Goal: Task Accomplishment & Management: Manage account settings

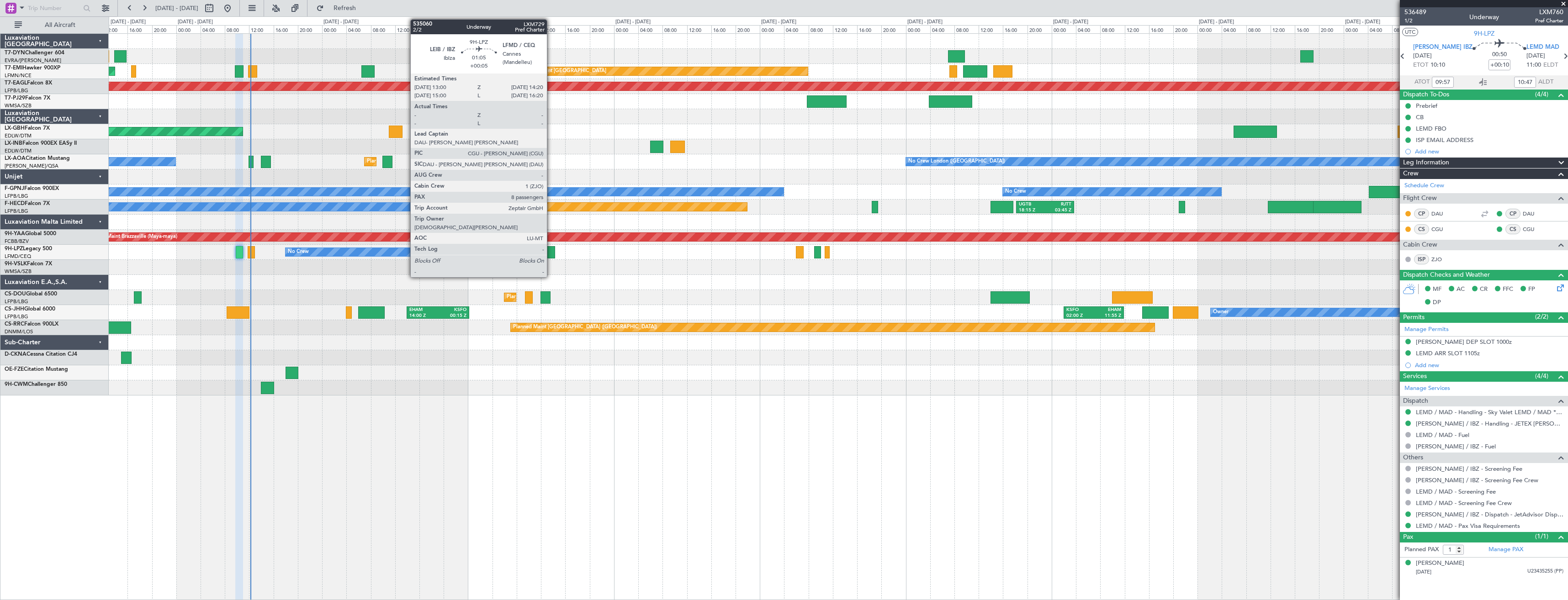
click at [551, 254] on div at bounding box center [551, 253] width 9 height 12
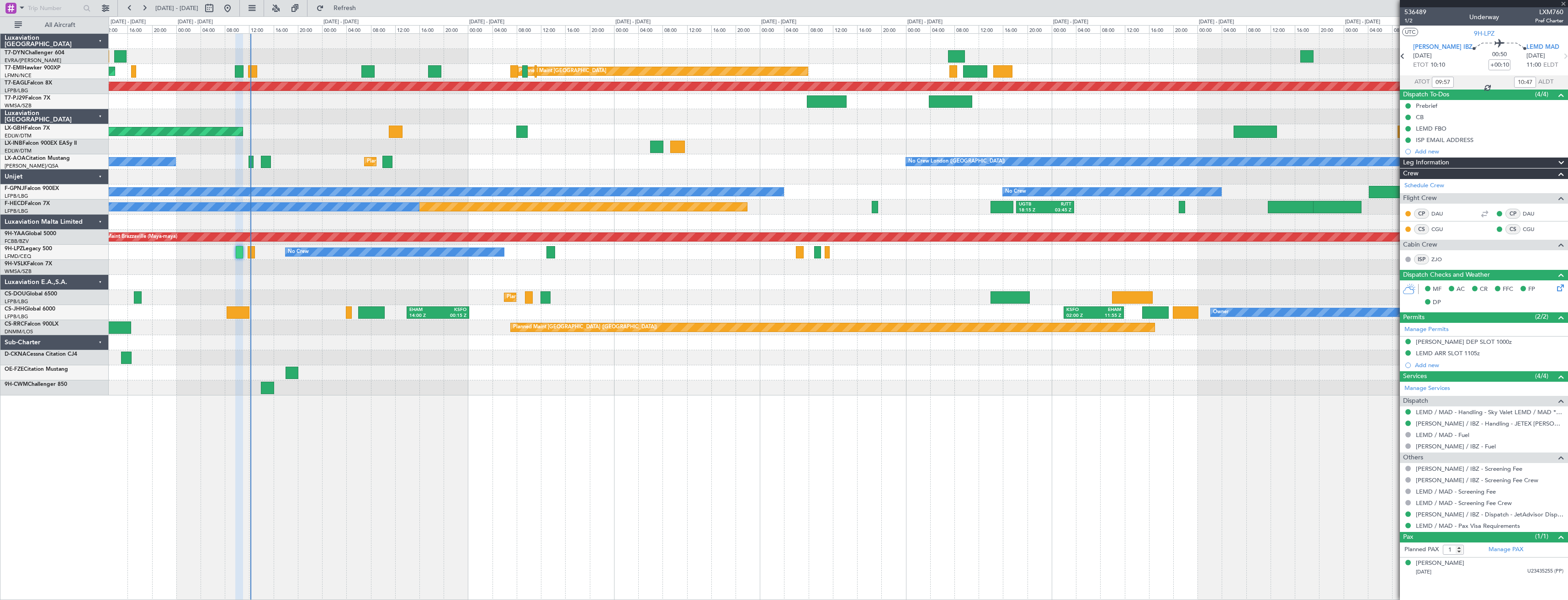
type input "+00:05"
type input "8"
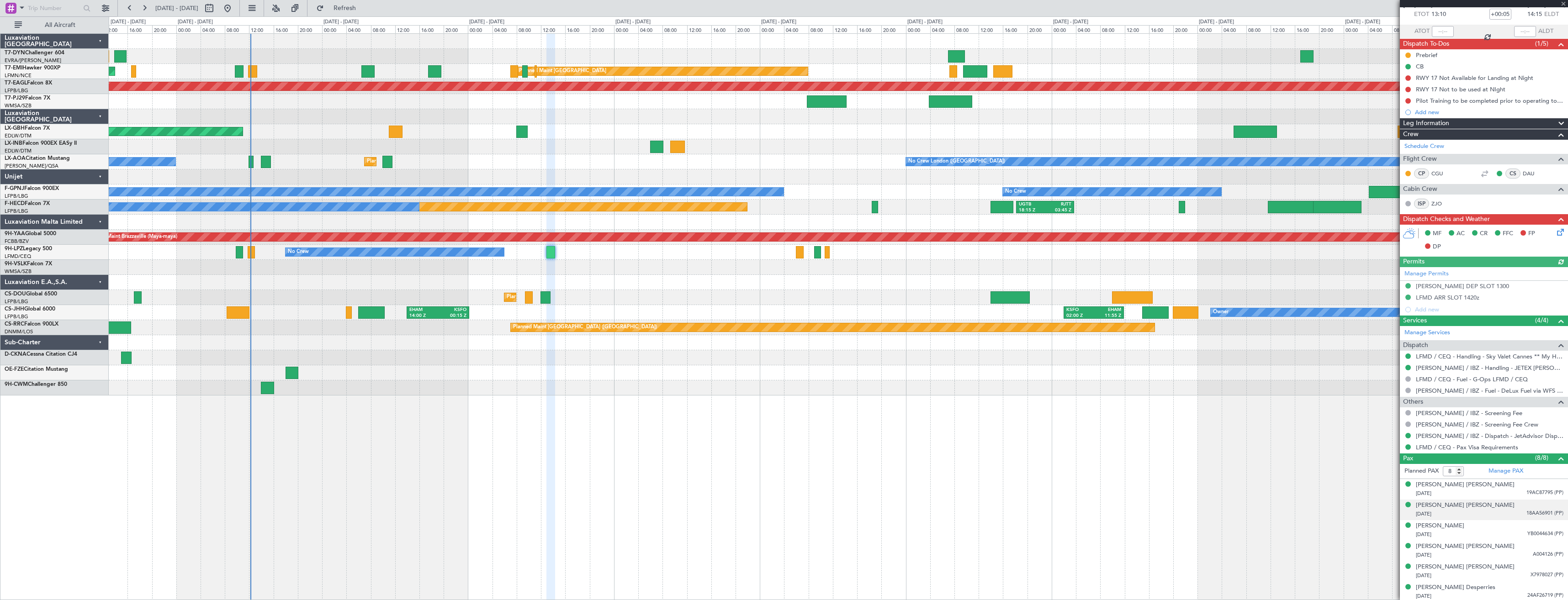
scroll to position [94, 0]
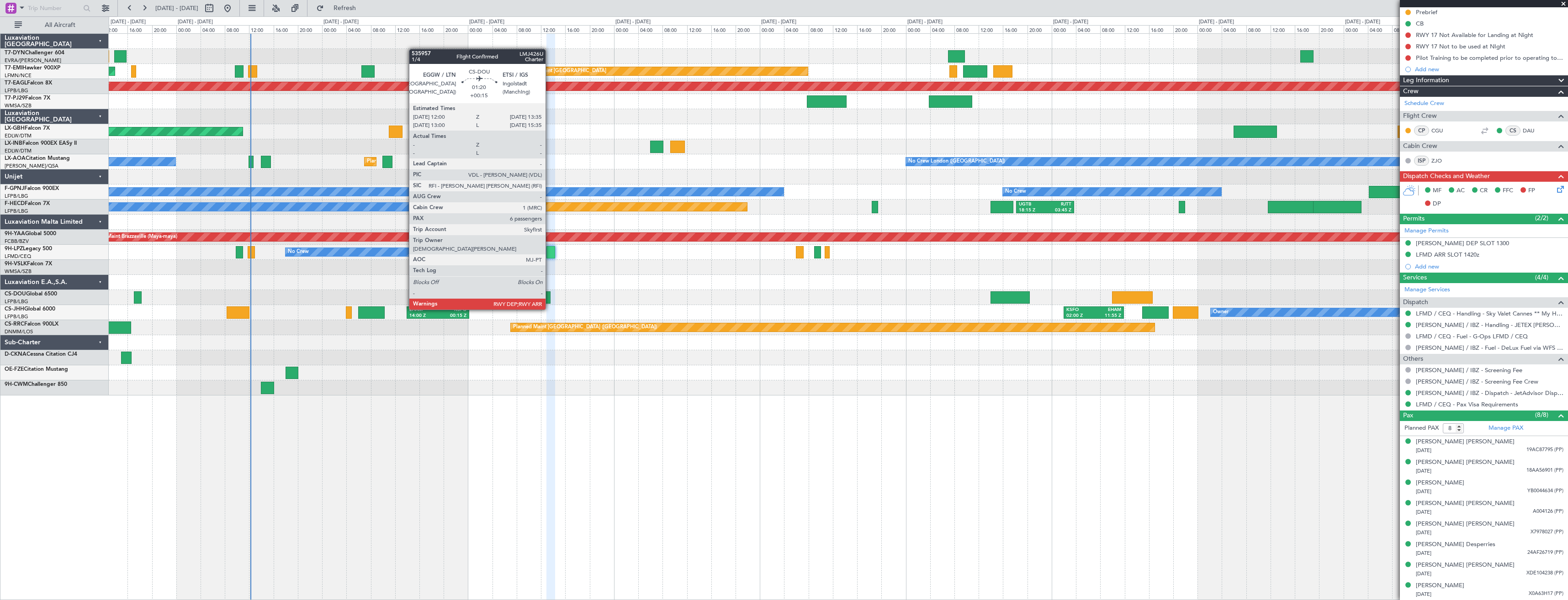
click at [550, 301] on div at bounding box center [545, 298] width 10 height 12
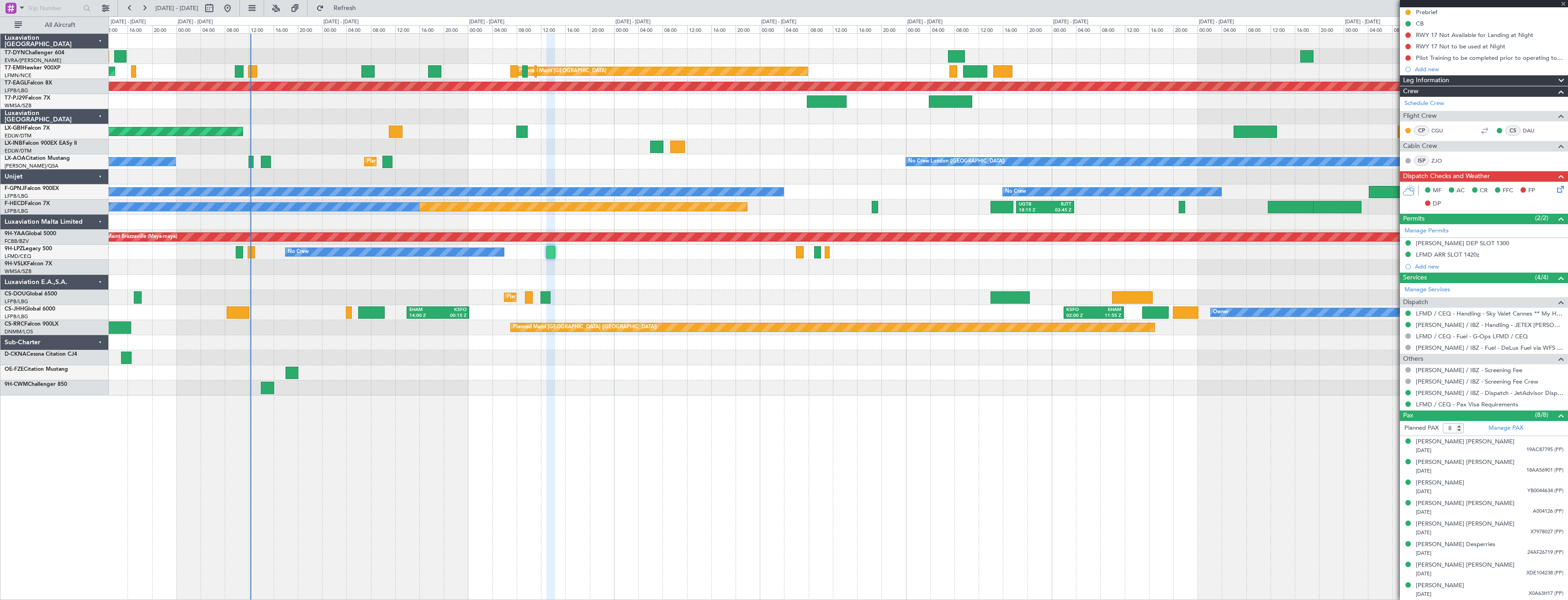
type input "+00:15"
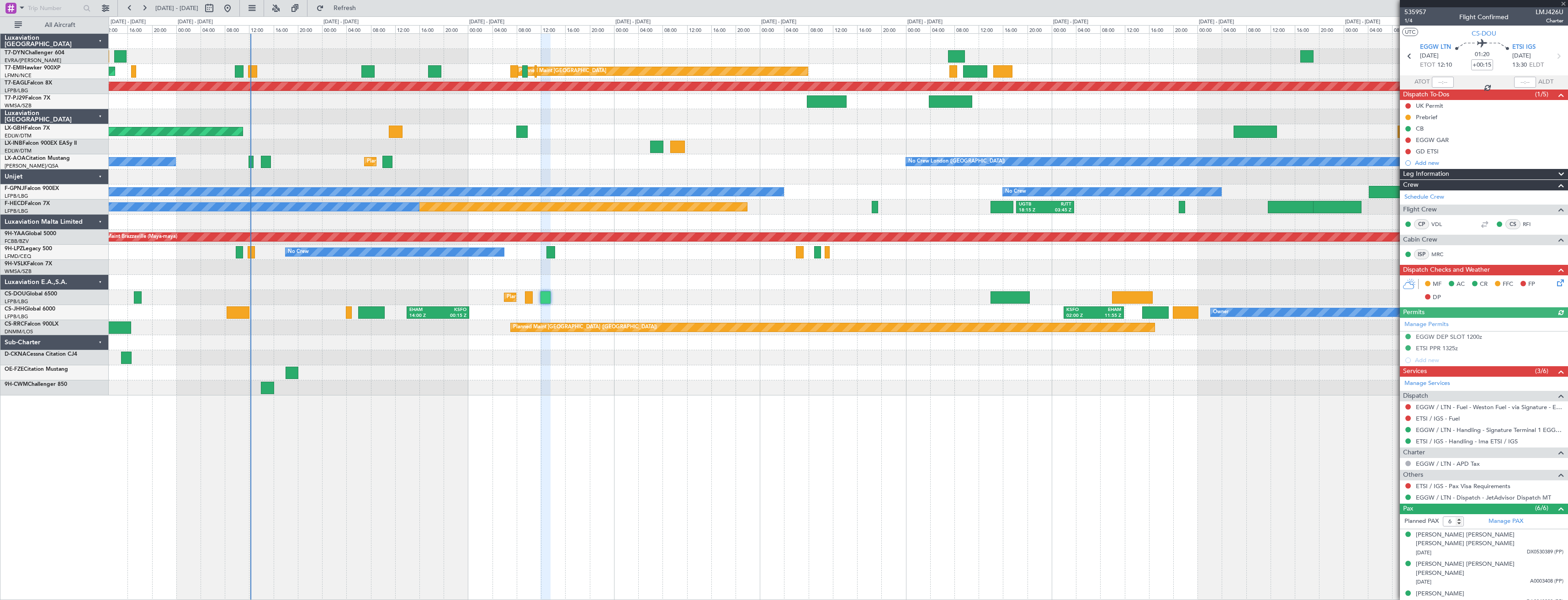
scroll to position [74, 0]
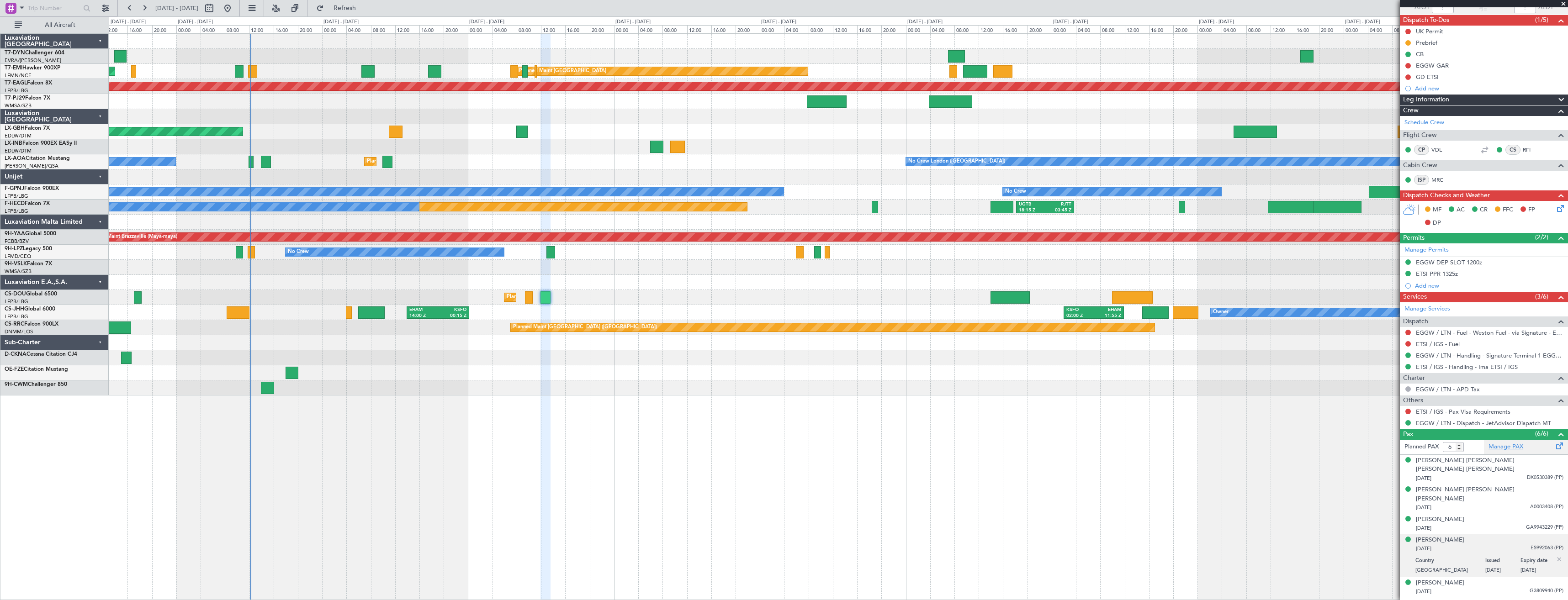
click at [1493, 444] on link "Manage PAX" at bounding box center [1505, 447] width 35 height 9
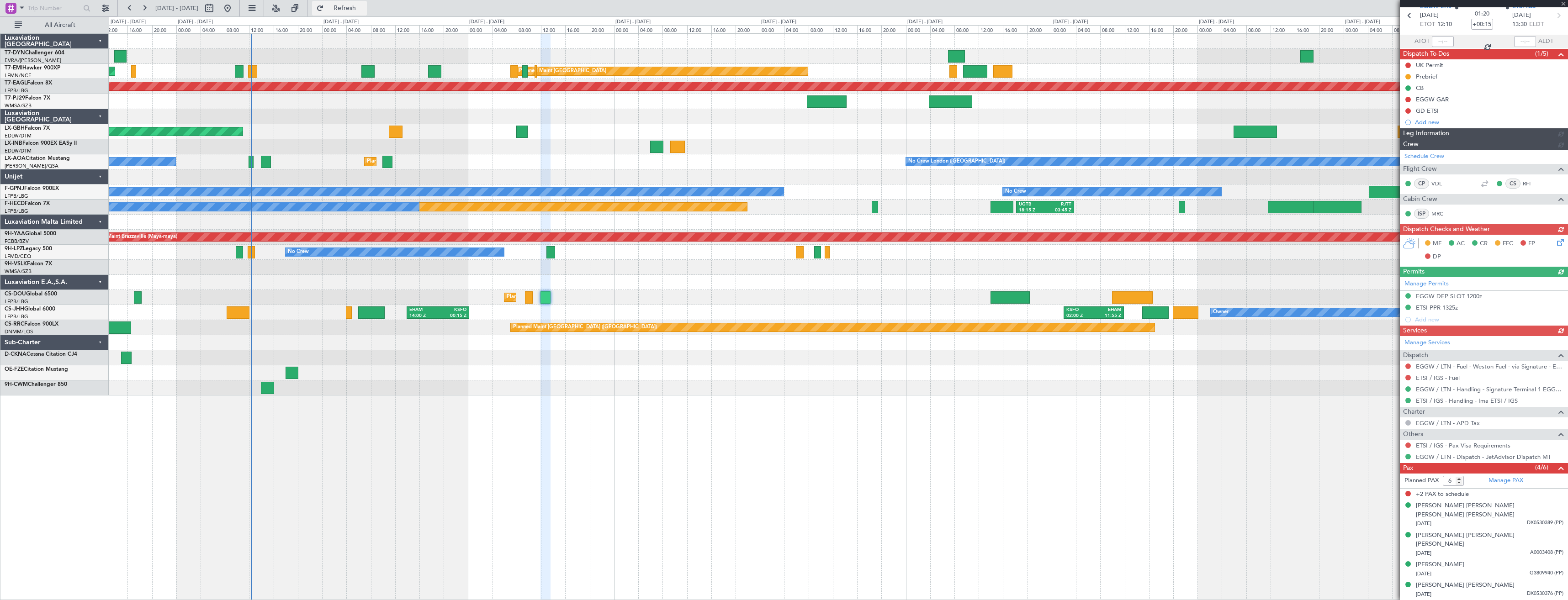
scroll to position [23, 0]
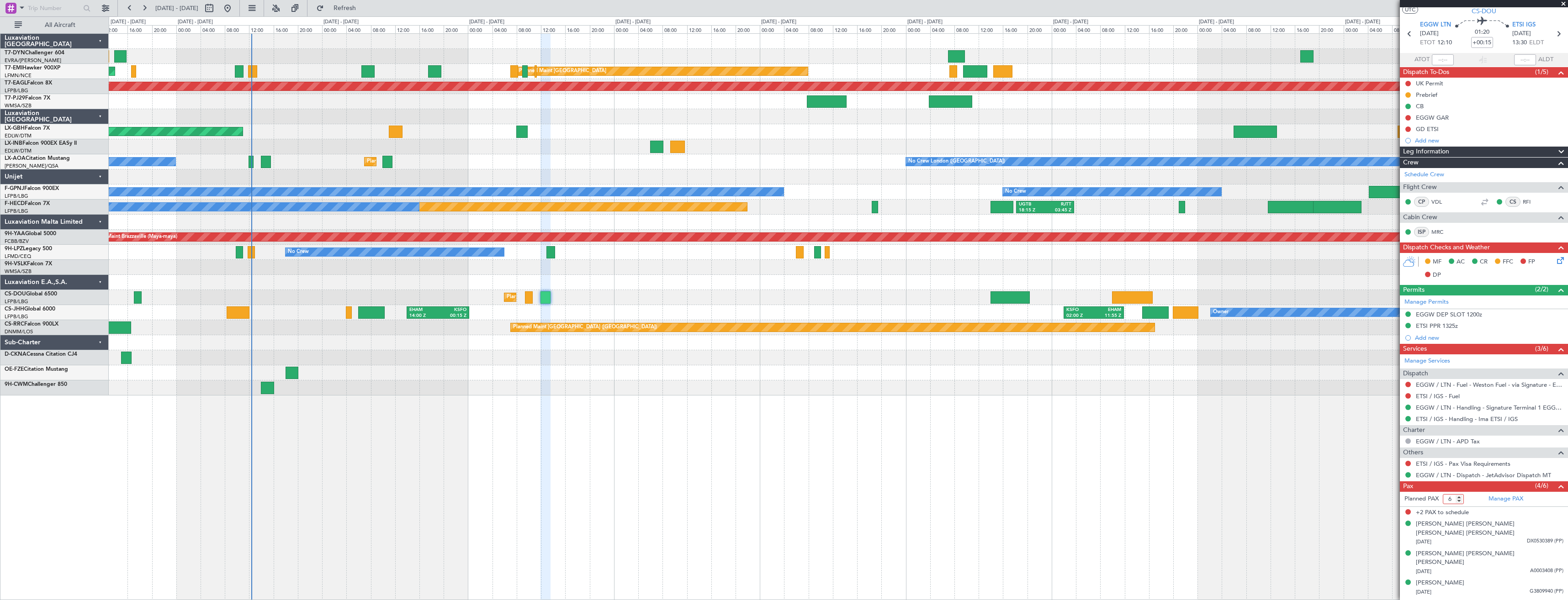
click at [1461, 503] on input "6" at bounding box center [1453, 499] width 21 height 10
click at [1461, 499] on input "5" at bounding box center [1453, 499] width 21 height 10
type input "4"
click at [1461, 499] on input "4" at bounding box center [1453, 499] width 21 height 10
drag, startPoint x: 1481, startPoint y: 501, endPoint x: 1470, endPoint y: 503, distance: 11.2
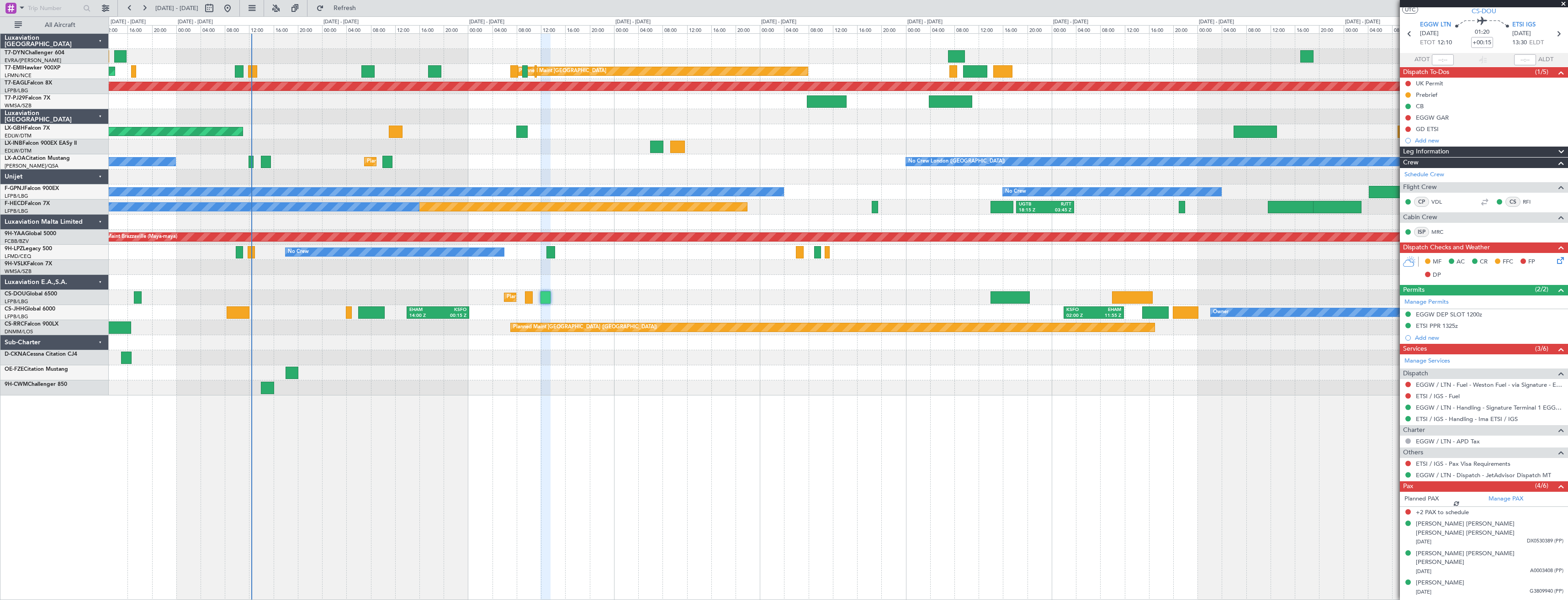
click at [1470, 503] on section "Planned PAX Manage PAX" at bounding box center [1484, 499] width 168 height 15
click at [1470, 503] on form "Planned PAX" at bounding box center [1442, 499] width 84 height 15
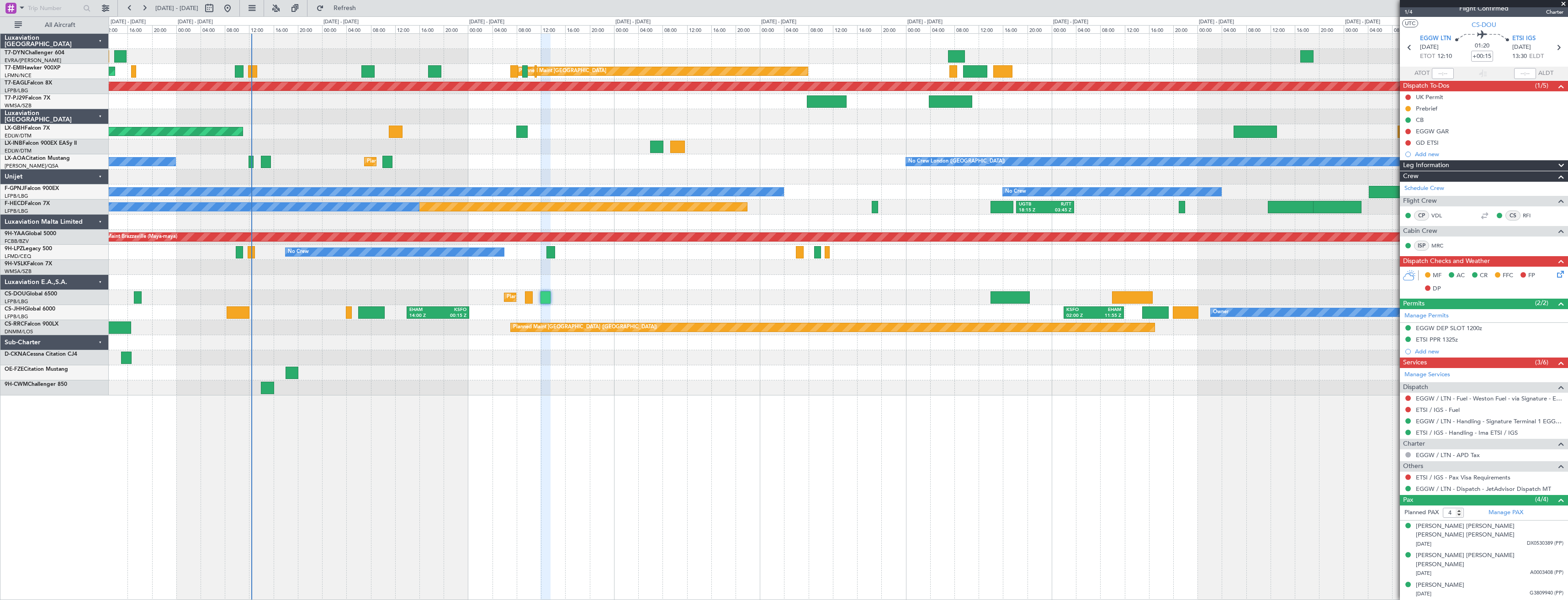
scroll to position [11, 0]
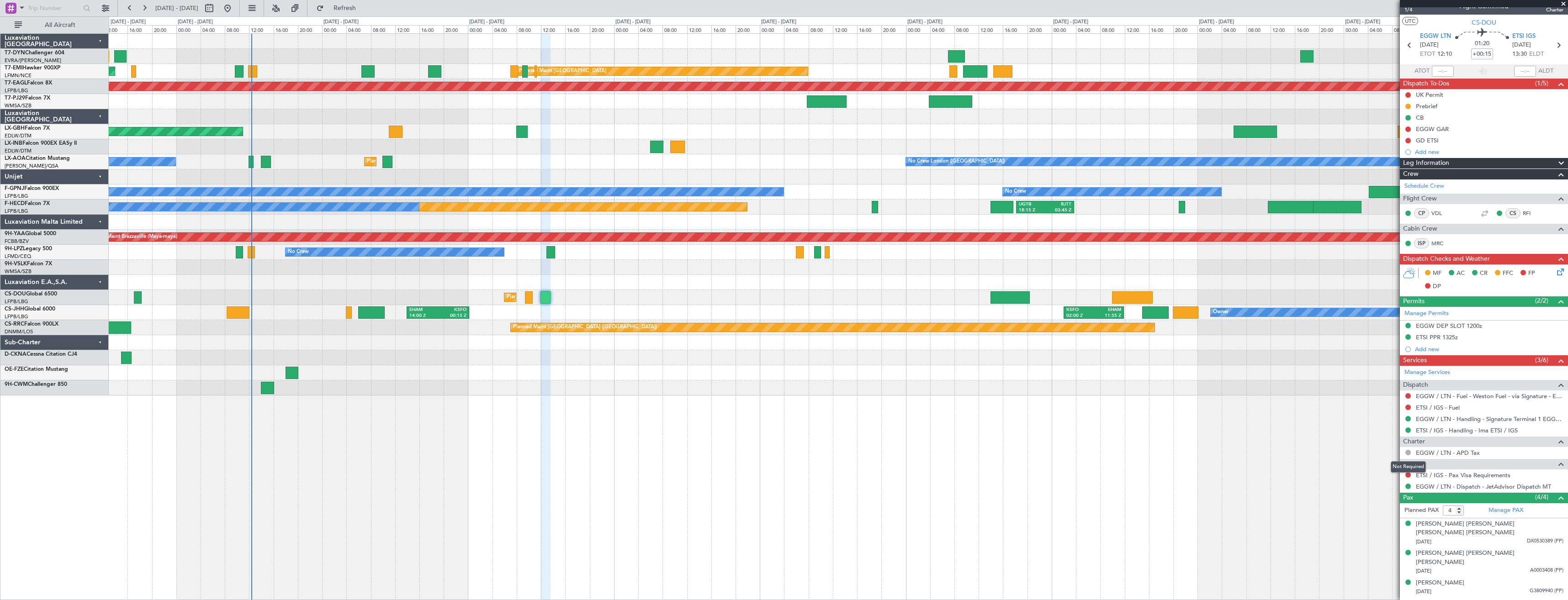
click at [1411, 475] on mat-tooltip-component "Not Required" at bounding box center [1408, 467] width 48 height 24
click at [1408, 475] on button at bounding box center [1408, 475] width 5 height 5
click at [1381, 587] on span "Confirmed" at bounding box center [1382, 584] width 29 height 9
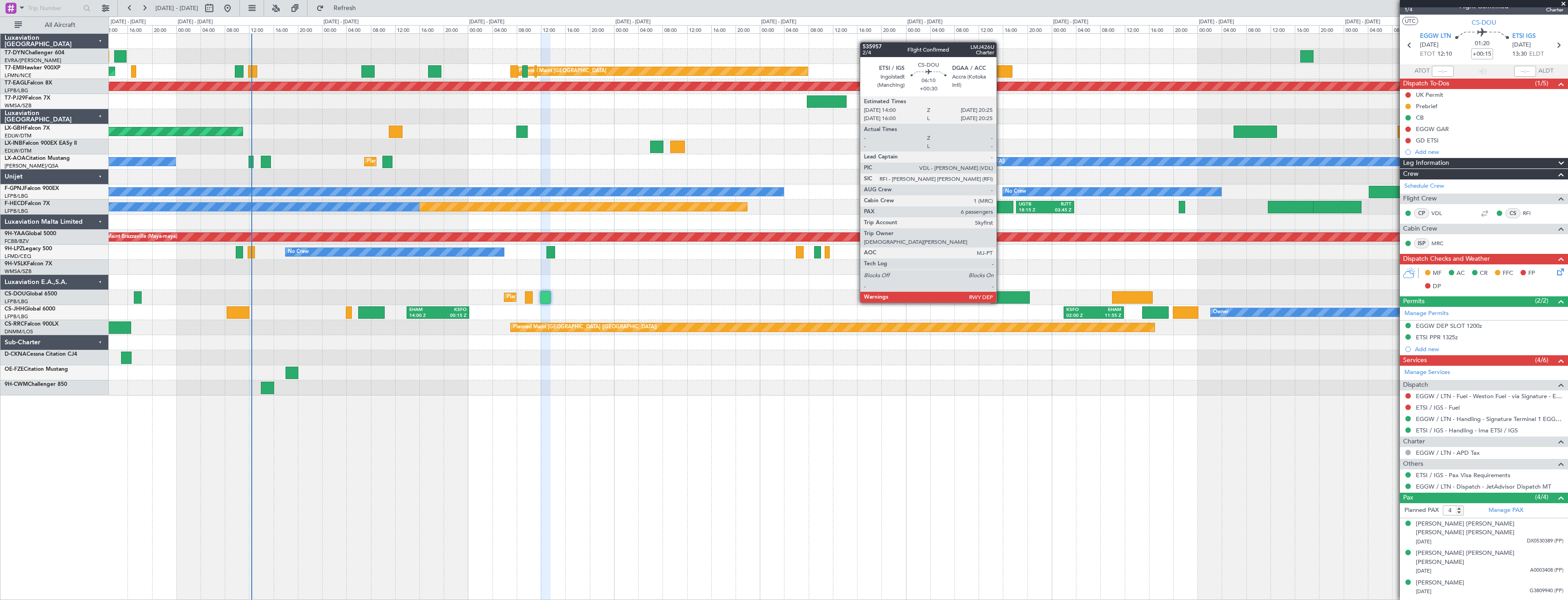
click at [1001, 294] on div at bounding box center [1010, 298] width 40 height 12
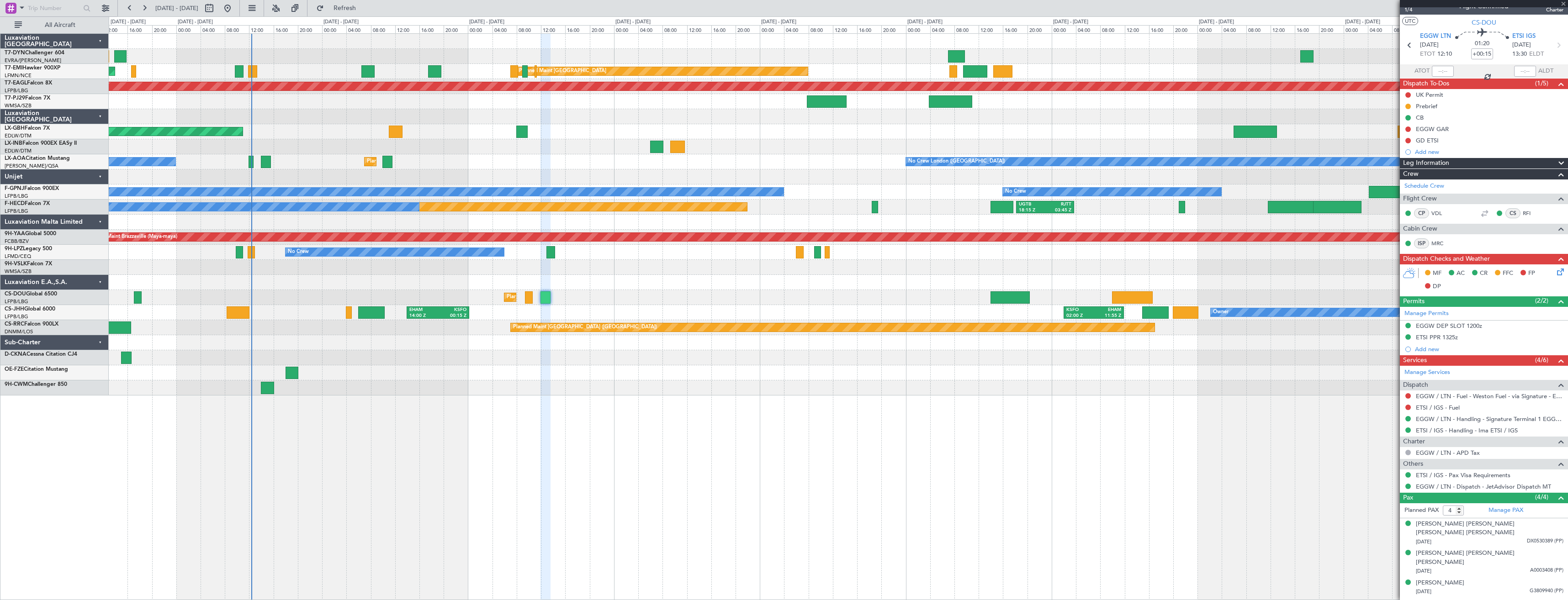
type input "+00:30"
type input "6"
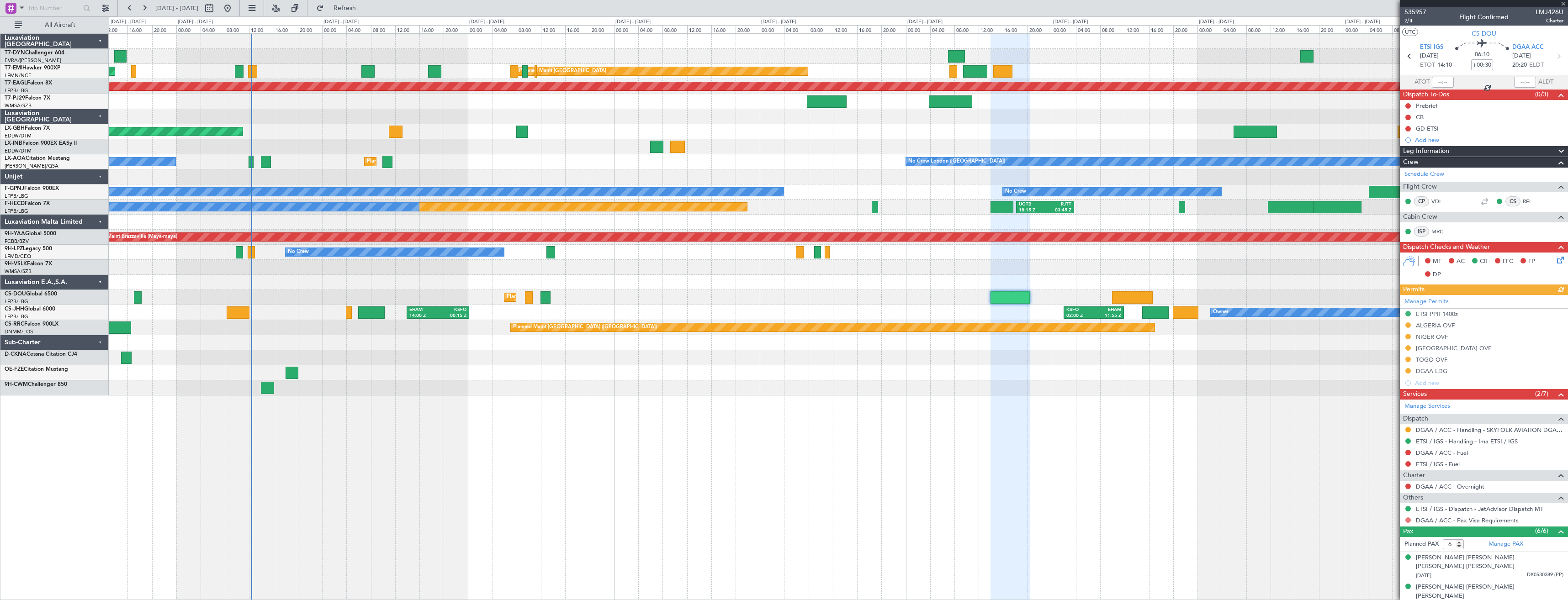
click at [1407, 519] on button at bounding box center [1408, 520] width 5 height 5
click at [1401, 506] on li "Confirmed" at bounding box center [1407, 506] width 105 height 14
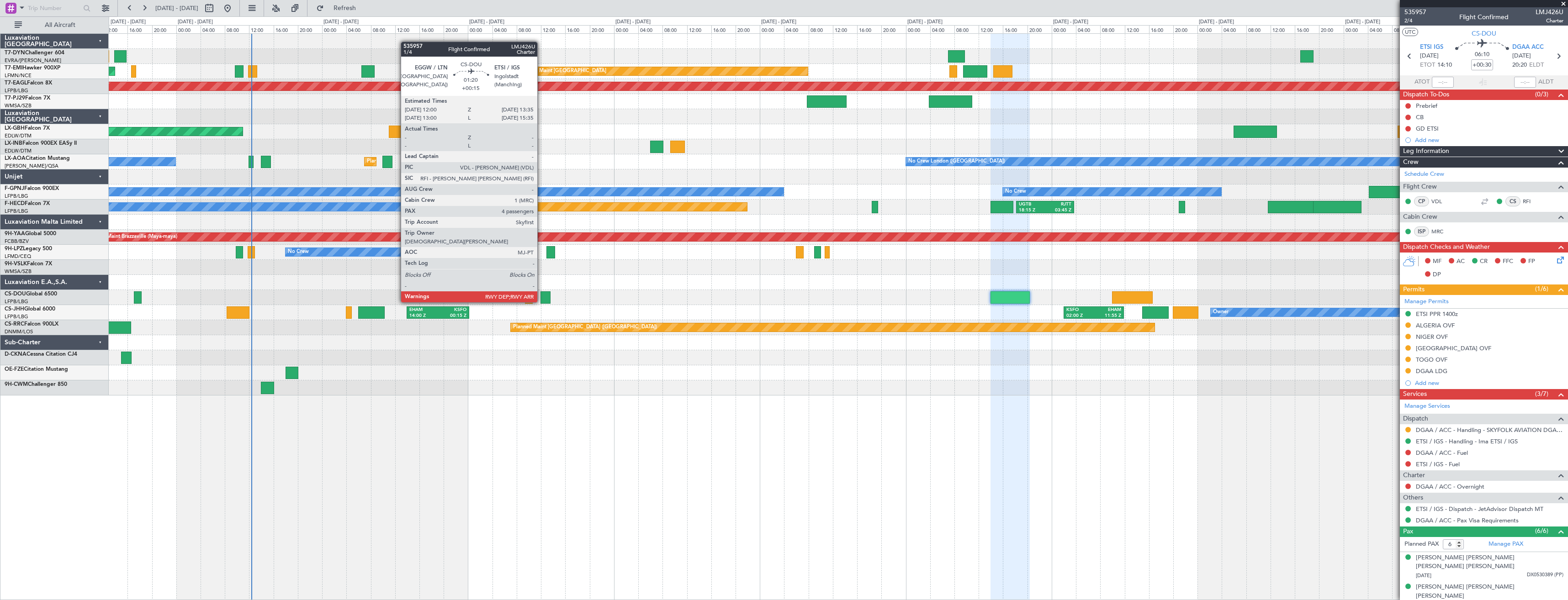
click at [541, 293] on div at bounding box center [545, 298] width 10 height 12
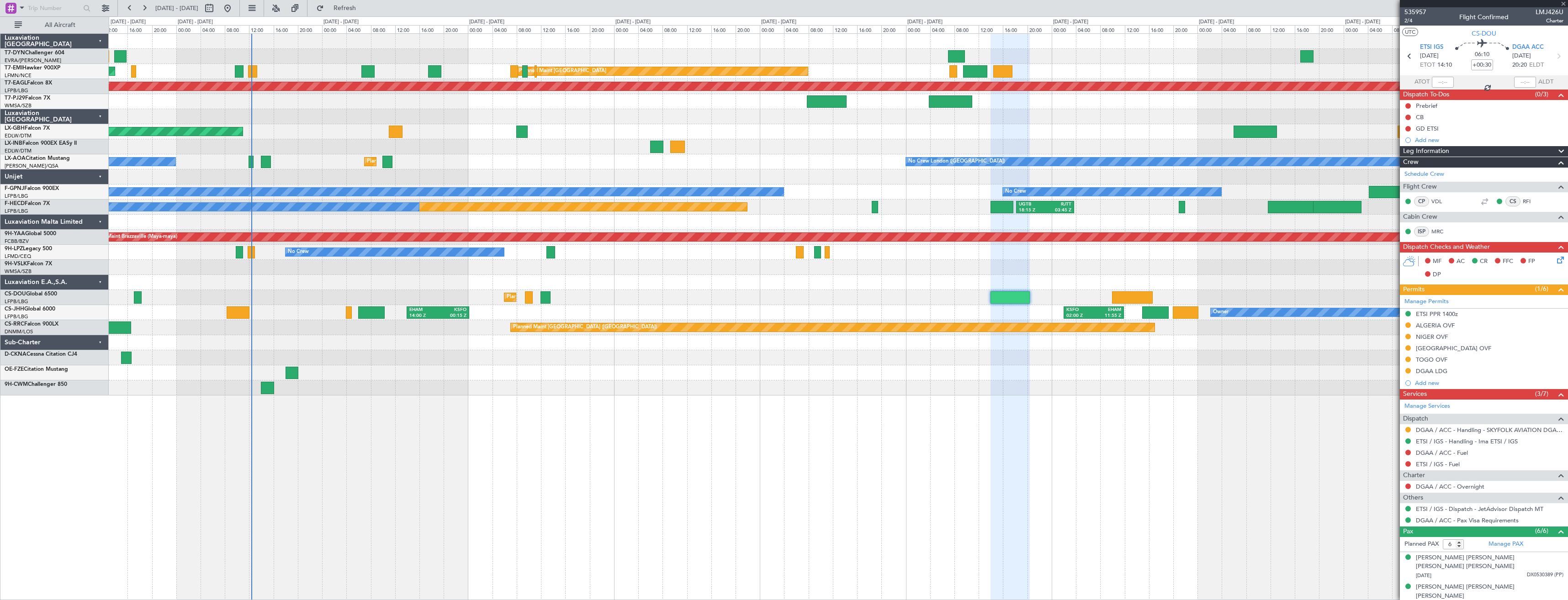
type input "+00:15"
type input "4"
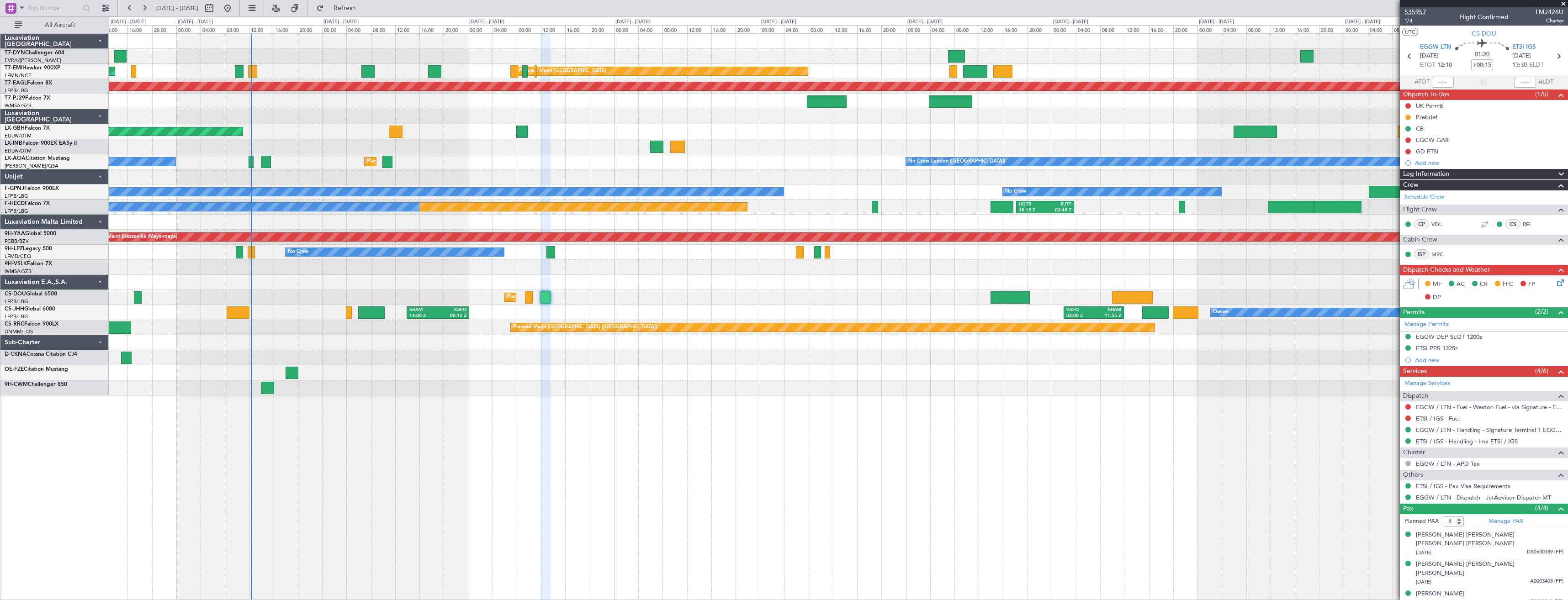
click at [1412, 12] on span "535957" at bounding box center [1415, 12] width 22 height 10
click at [1406, 10] on span "535957" at bounding box center [1415, 12] width 22 height 10
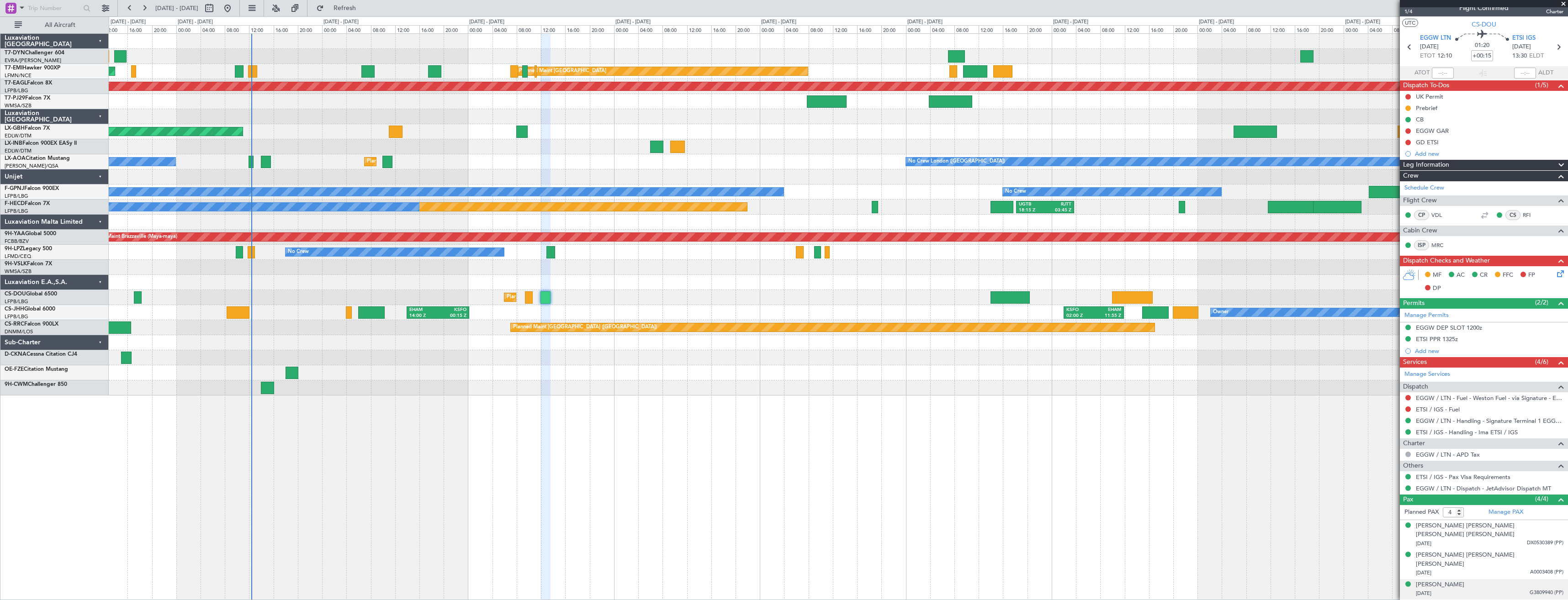
scroll to position [11, 0]
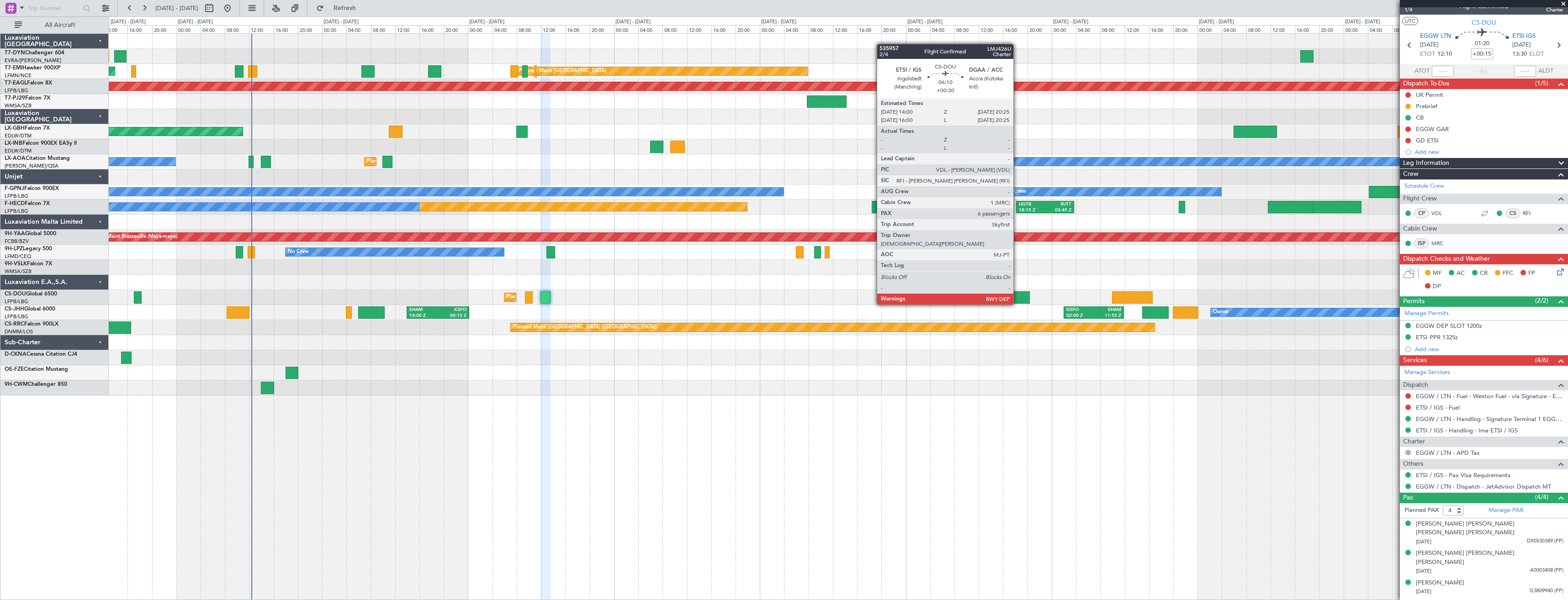
click at [999, 296] on div at bounding box center [1010, 298] width 40 height 12
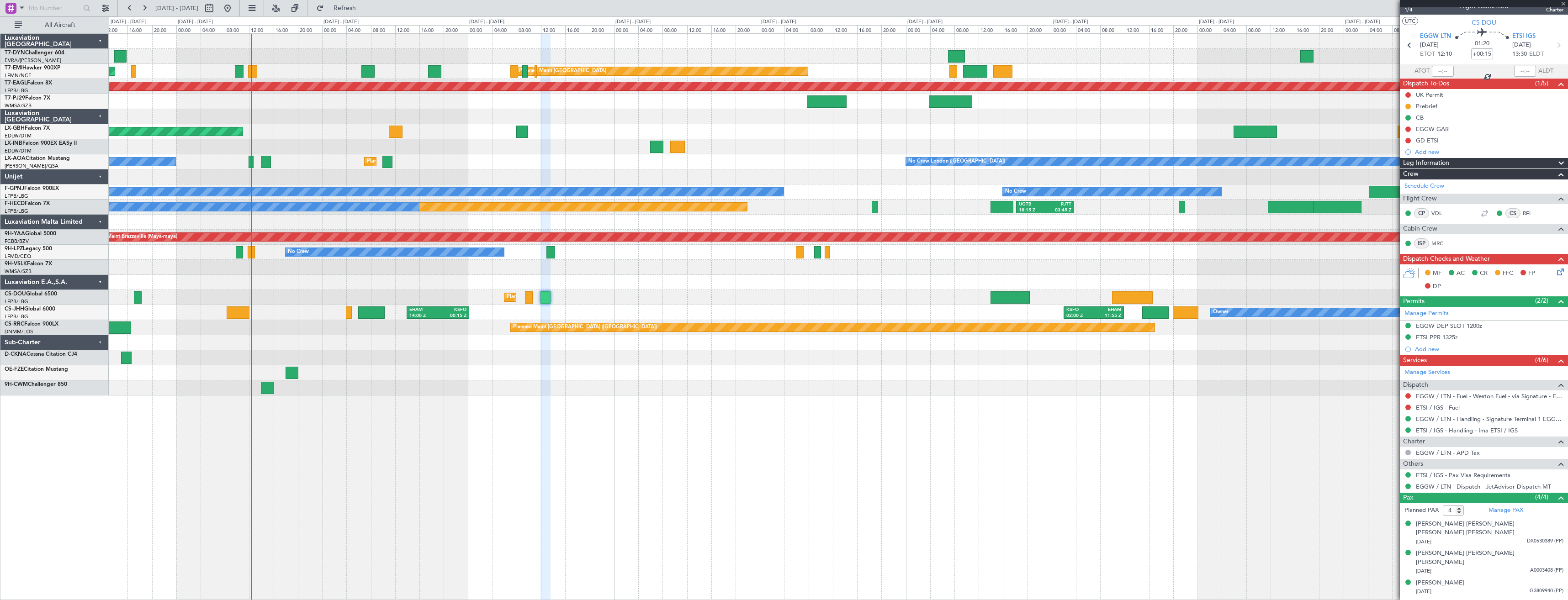
type input "+00:30"
type input "6"
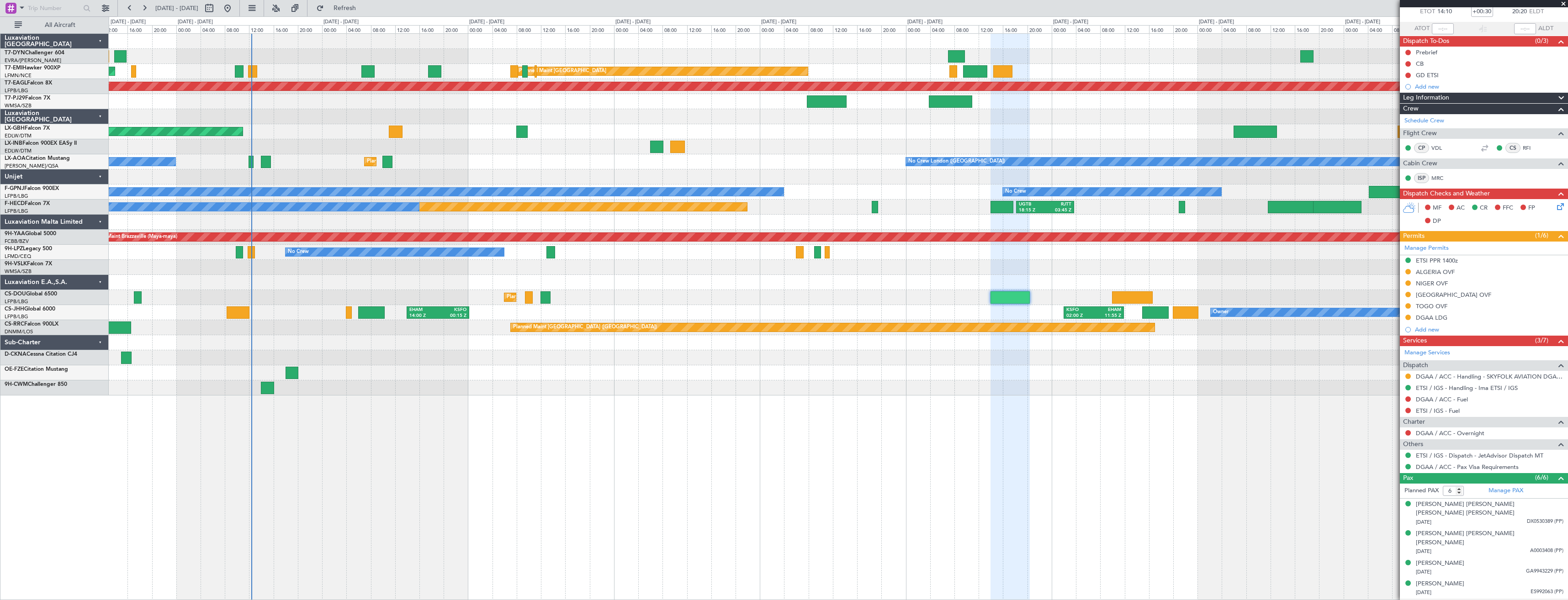
scroll to position [75, 0]
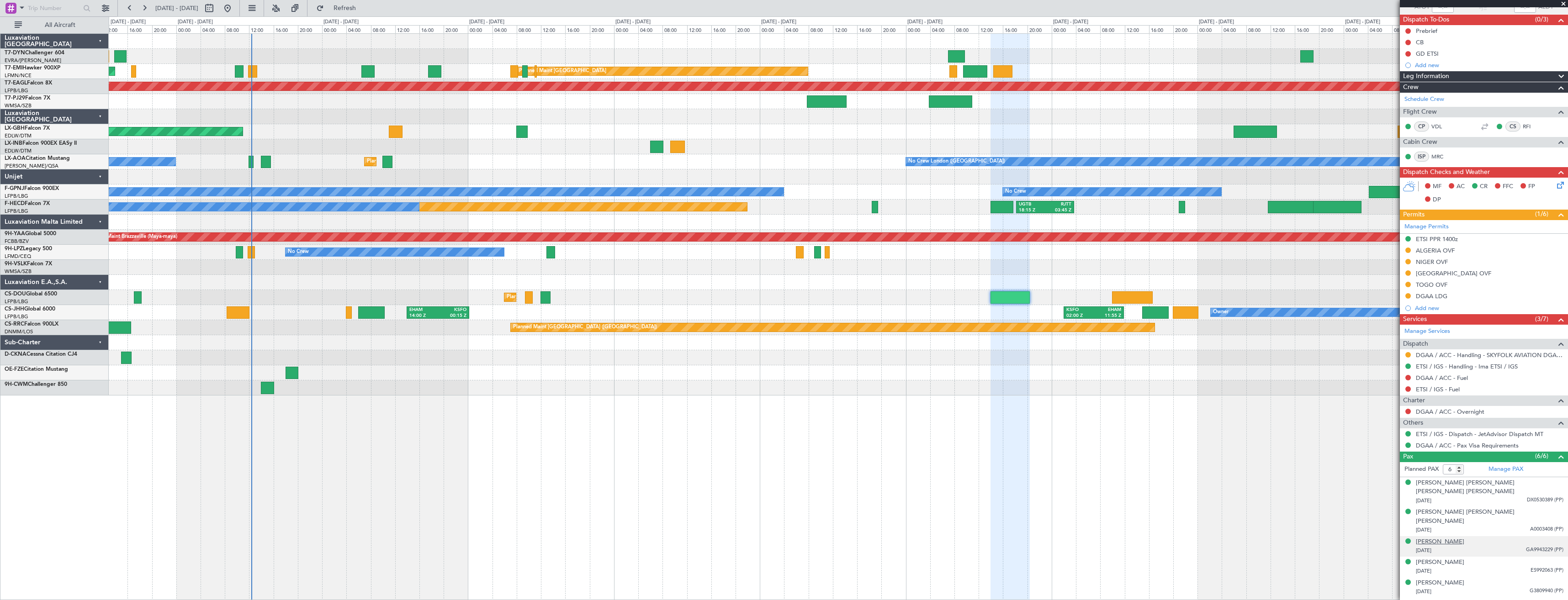
click at [1444, 537] on div "[PERSON_NAME]" at bounding box center [1440, 542] width 49 height 9
